Goal: Find specific page/section: Find specific page/section

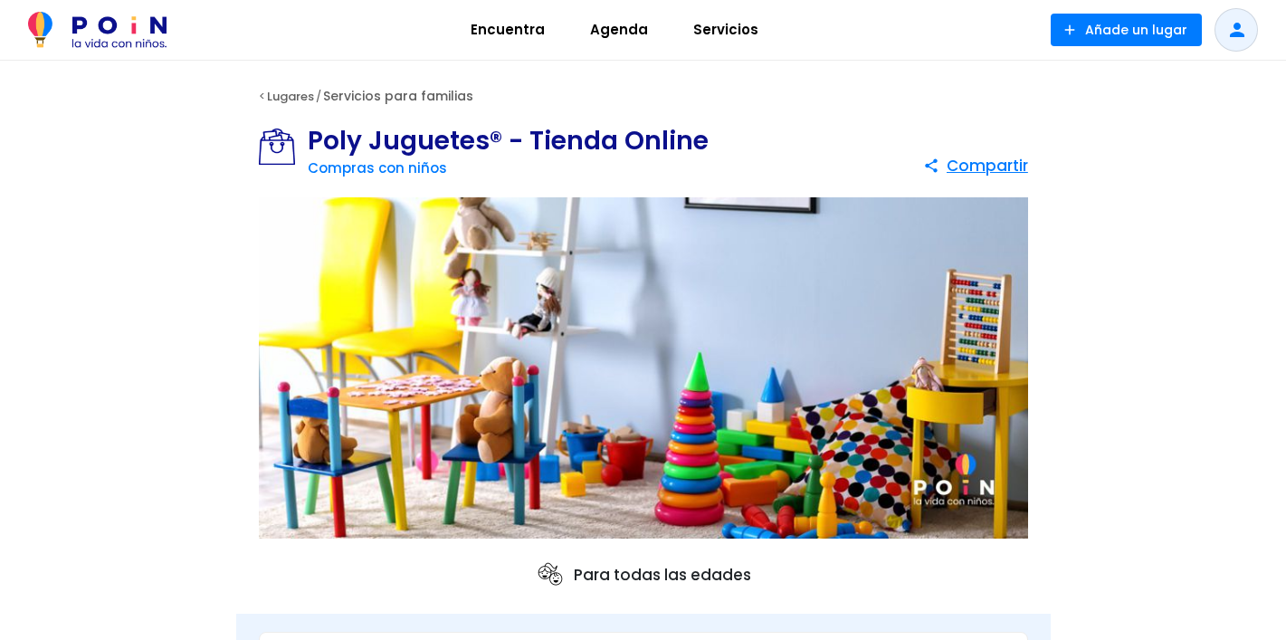
click at [443, 96] on link "Servicios para familias" at bounding box center [398, 96] width 150 height 18
click at [359, 172] on link "Compras con niños" at bounding box center [377, 167] width 139 height 19
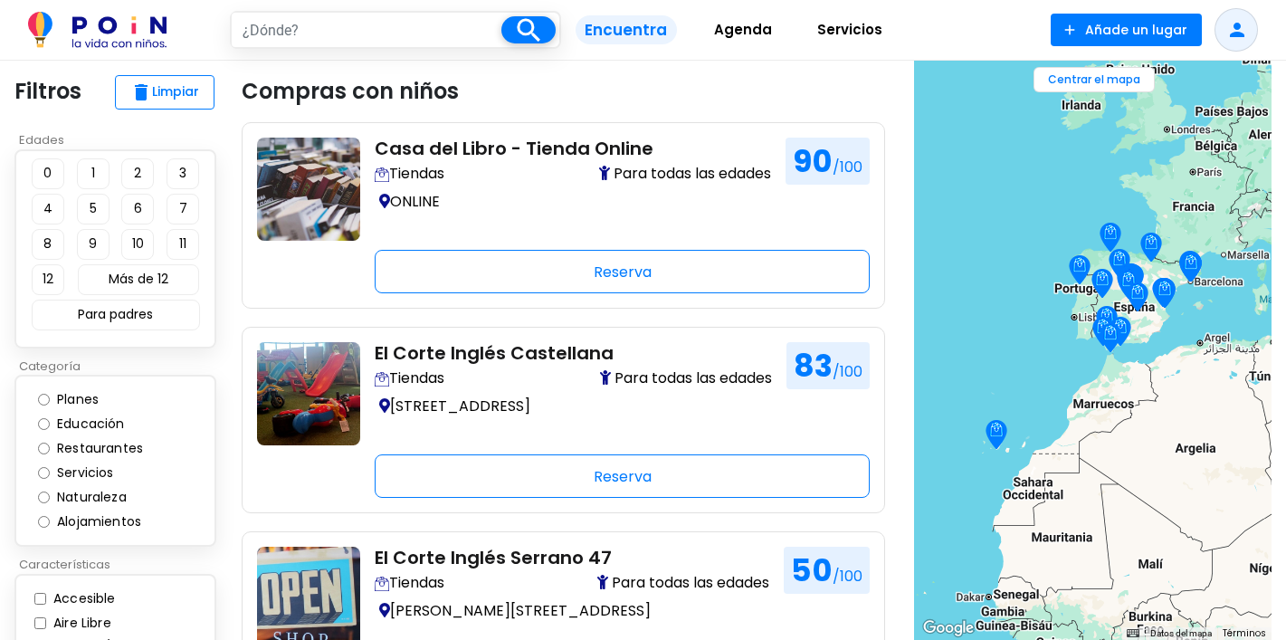
click at [345, 35] on input "text" at bounding box center [367, 30] width 271 height 34
type input "avion"
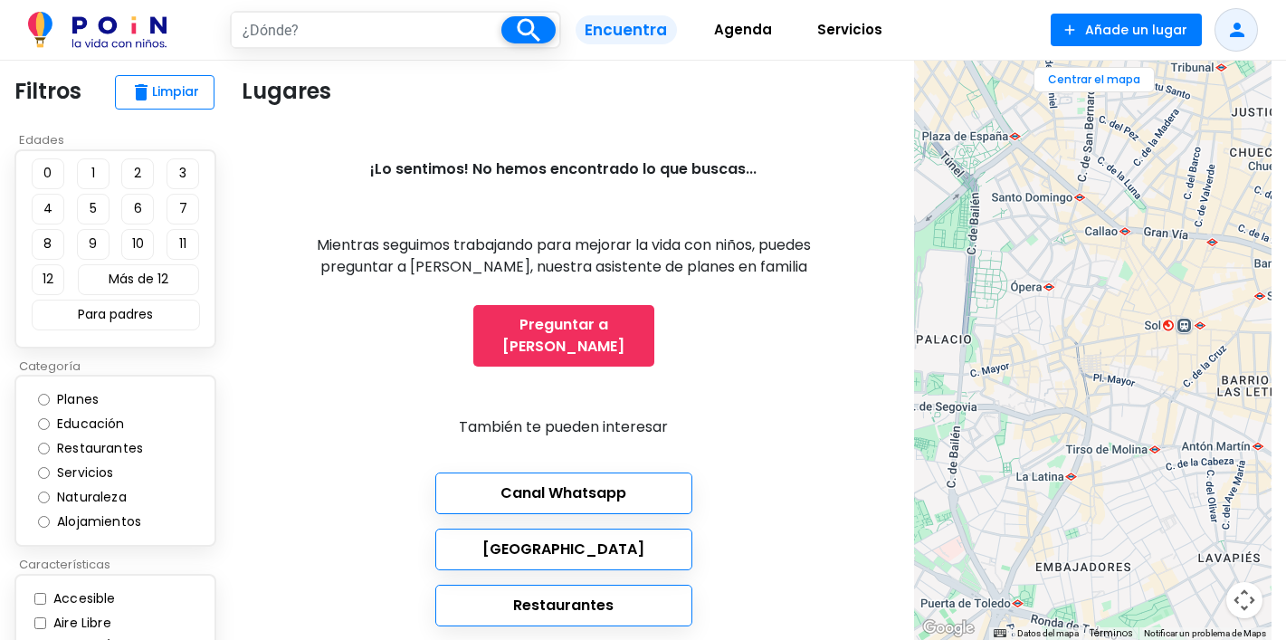
click at [397, 24] on input "text" at bounding box center [367, 30] width 271 height 34
type input "aeropuerto"
